Goal: Task Accomplishment & Management: Use online tool/utility

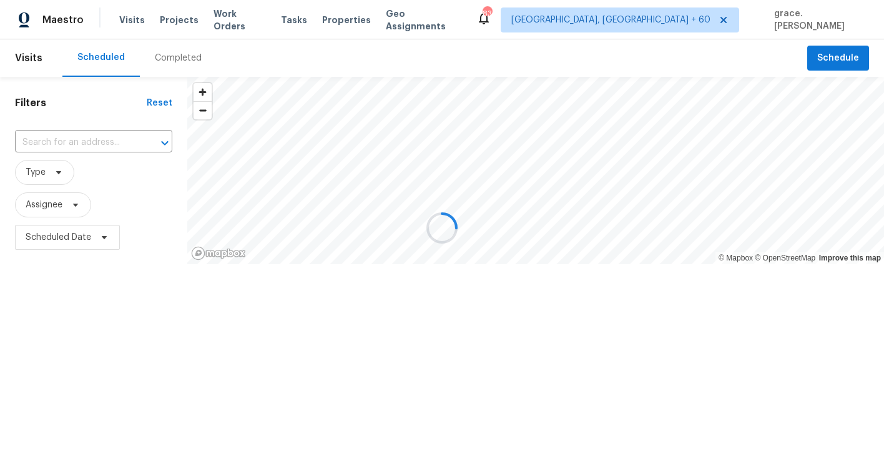
drag, startPoint x: 76, startPoint y: 136, endPoint x: 76, endPoint y: 129, distance: 6.9
click at [76, 136] on div at bounding box center [442, 228] width 884 height 456
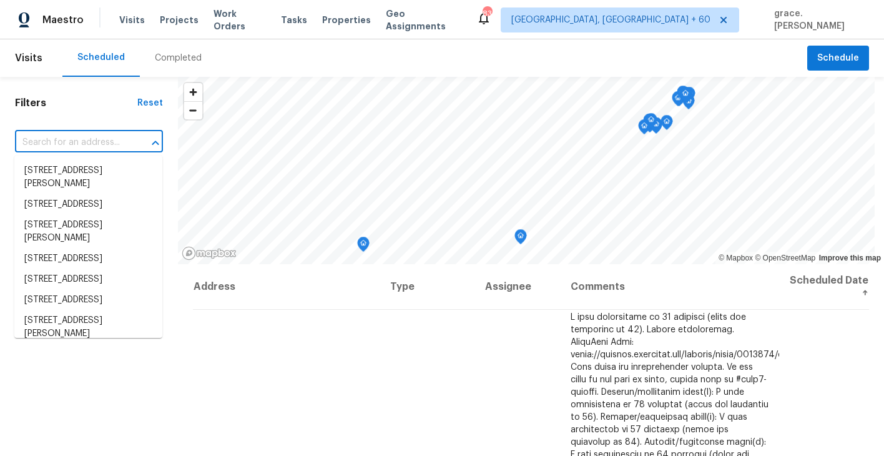
click at [76, 146] on input "text" at bounding box center [71, 142] width 113 height 19
paste input "[STREET_ADDRESS][PERSON_NAME]"
type input "[STREET_ADDRESS][PERSON_NAME]"
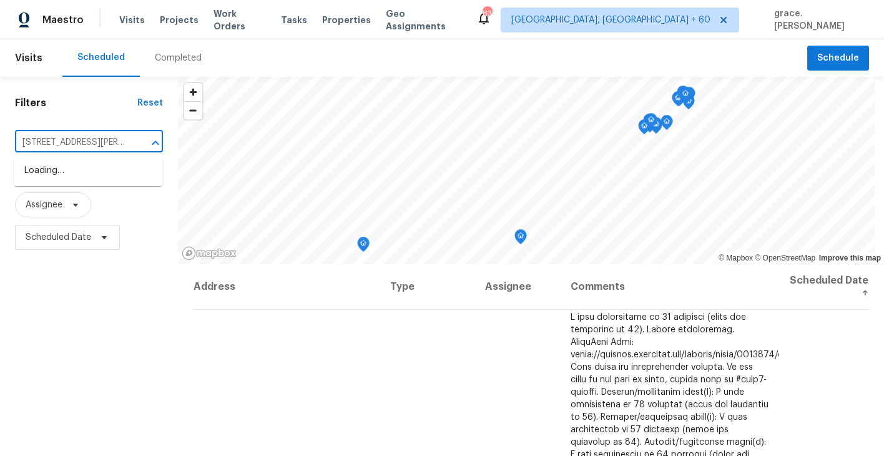
scroll to position [0, 47]
click at [87, 174] on li "[STREET_ADDRESS][PERSON_NAME]" at bounding box center [88, 177] width 148 height 34
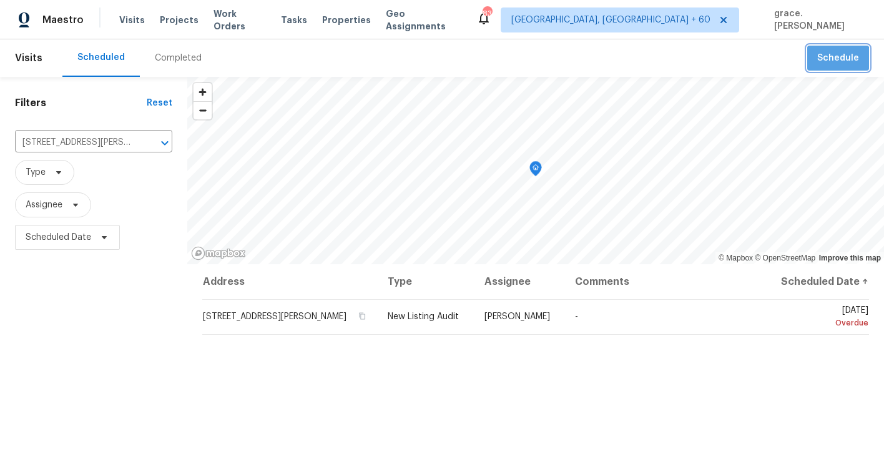
click at [831, 69] on button "Schedule" at bounding box center [838, 59] width 62 height 26
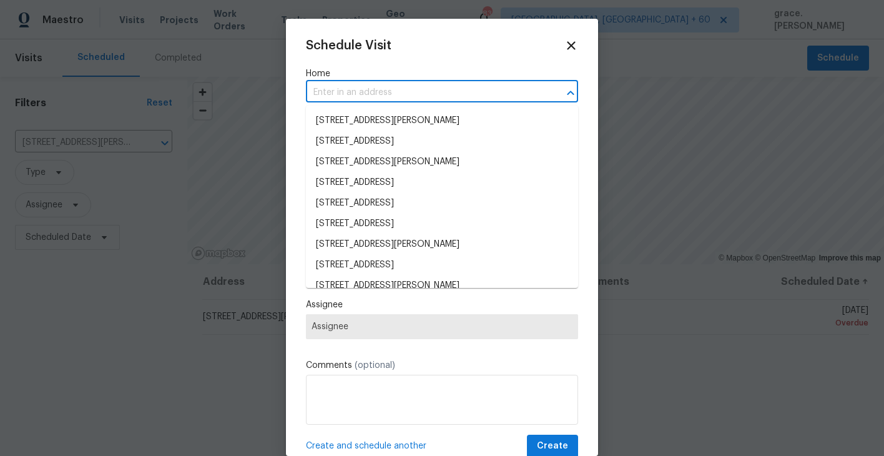
click at [328, 86] on input "text" at bounding box center [424, 92] width 237 height 19
paste input "[STREET_ADDRESS][PERSON_NAME]"
type input "[STREET_ADDRESS][PERSON_NAME]"
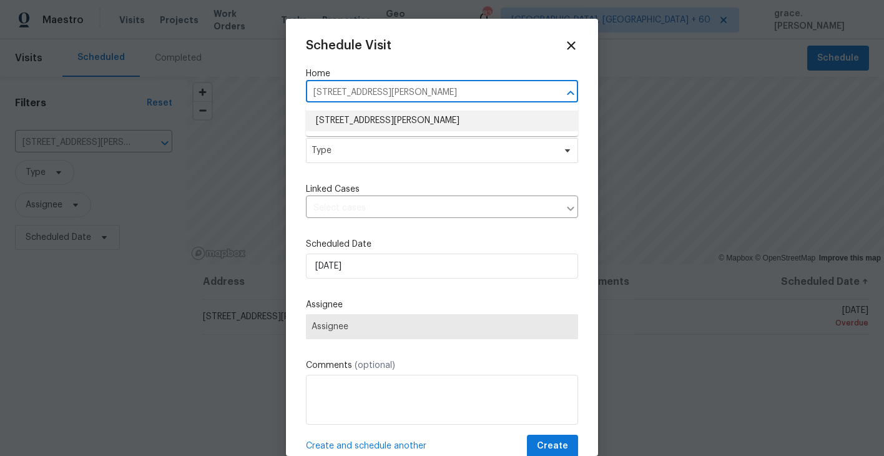
click at [336, 119] on li "[STREET_ADDRESS][PERSON_NAME]" at bounding box center [442, 120] width 272 height 21
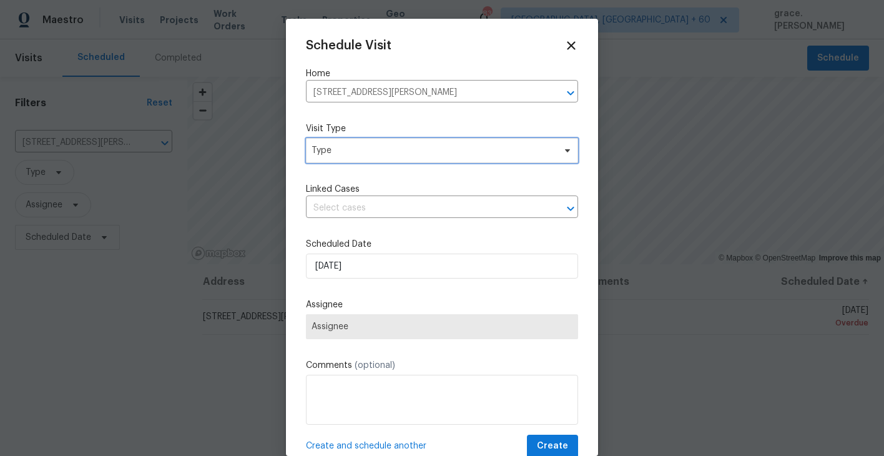
click at [336, 157] on span "Type" at bounding box center [442, 150] width 272 height 25
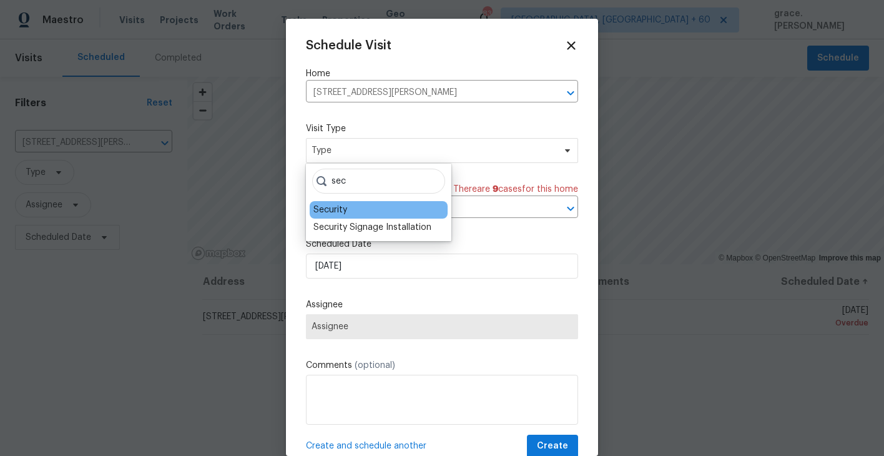
type input "sec"
click at [331, 205] on div "Security" at bounding box center [330, 209] width 34 height 12
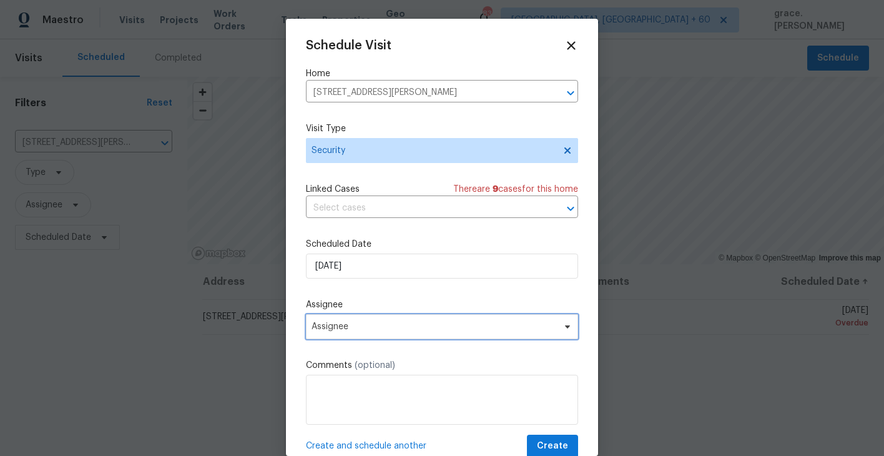
click at [356, 331] on span "Assignee" at bounding box center [433, 326] width 245 height 10
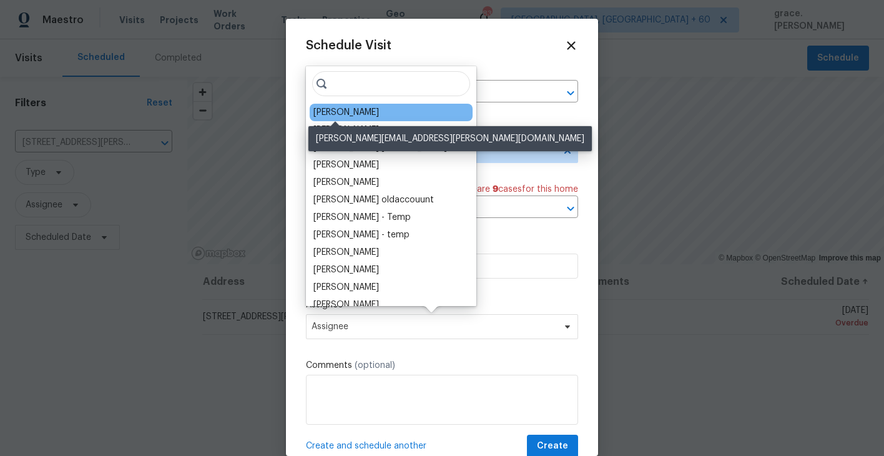
click at [346, 114] on div "[PERSON_NAME]" at bounding box center [346, 112] width 66 height 12
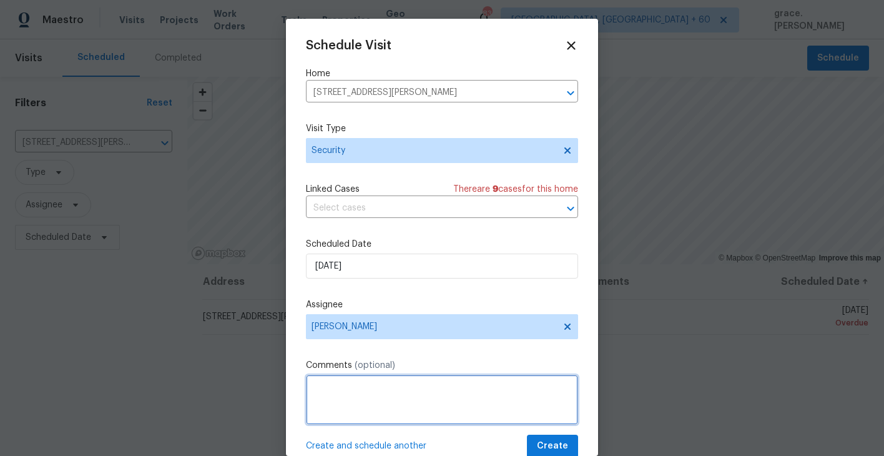
click at [365, 401] on textarea at bounding box center [442, 399] width 272 height 50
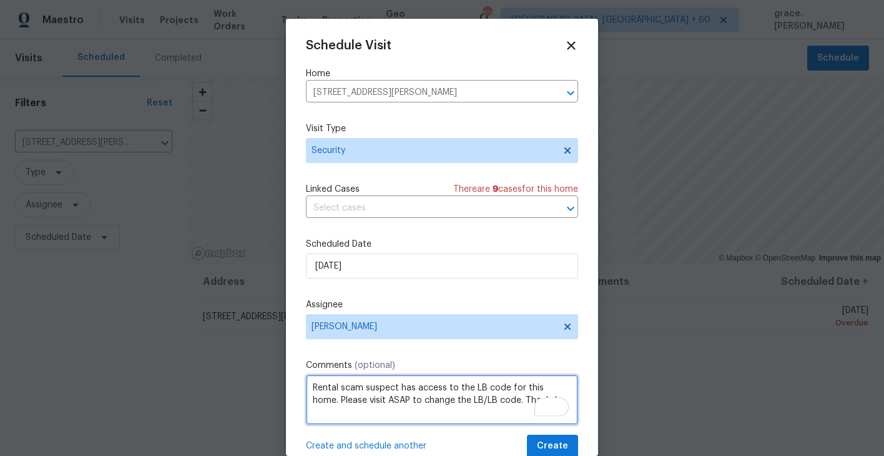
type textarea "Rental scam suspect has access to the LB code for this home. Please visit ASAP …"
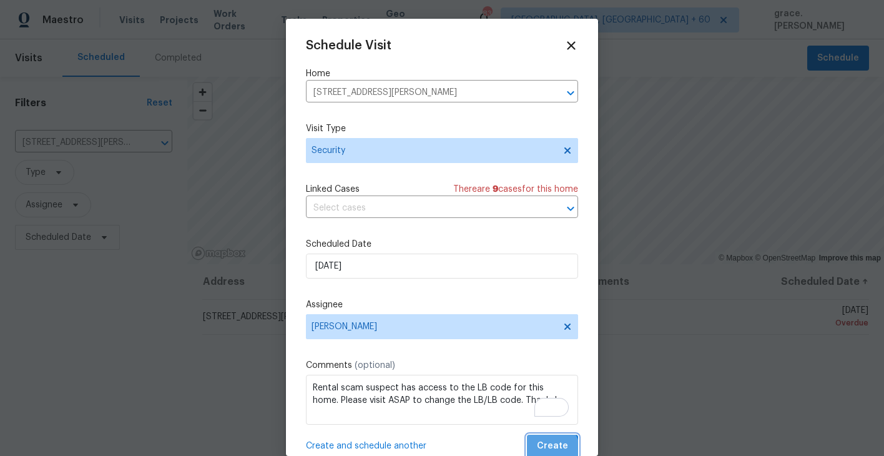
click at [552, 451] on span "Create" at bounding box center [552, 446] width 31 height 16
